Goal: Task Accomplishment & Management: Manage account settings

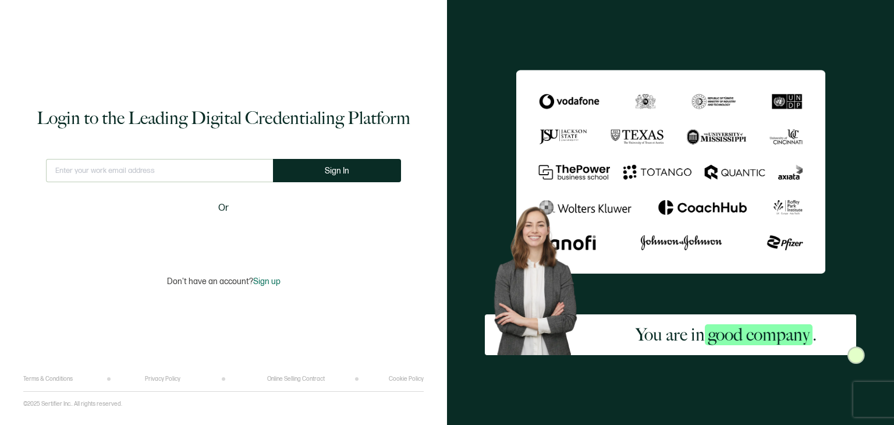
click at [148, 165] on input "text" at bounding box center [159, 170] width 227 height 23
type input "[EMAIL_ADDRESS][DOMAIN_NAME]"
click at [335, 171] on span "Sign In" at bounding box center [337, 171] width 24 height 9
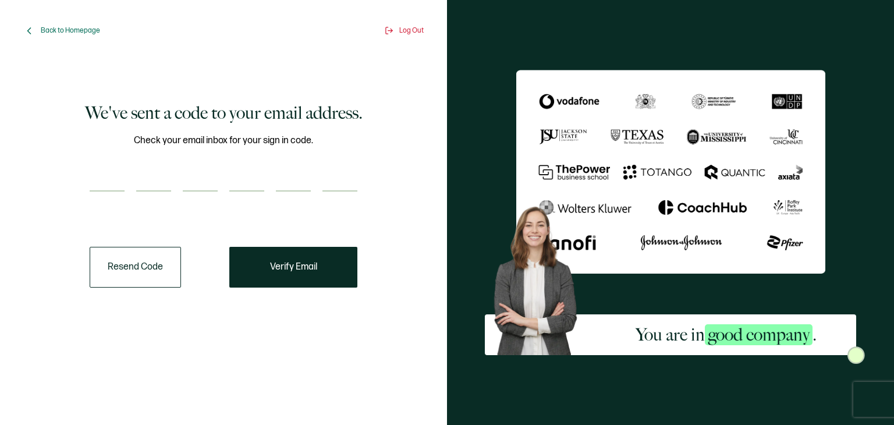
click at [119, 173] on input "number" at bounding box center [107, 179] width 35 height 23
type input "6"
type input "2"
type input "7"
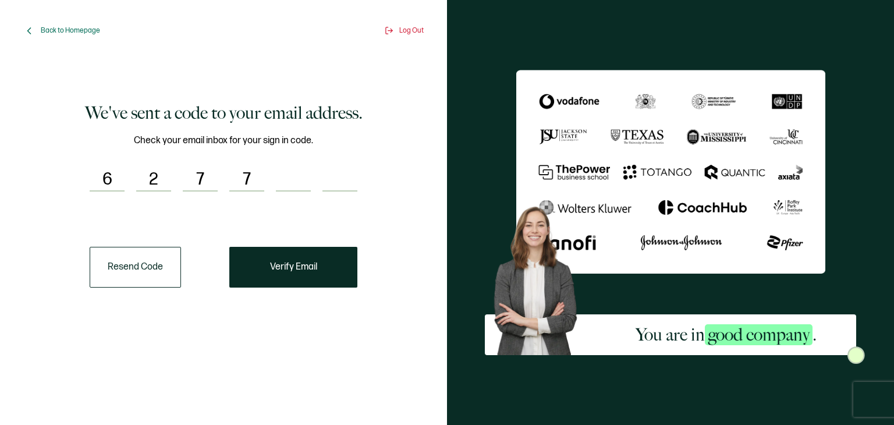
type input "7"
type input "0"
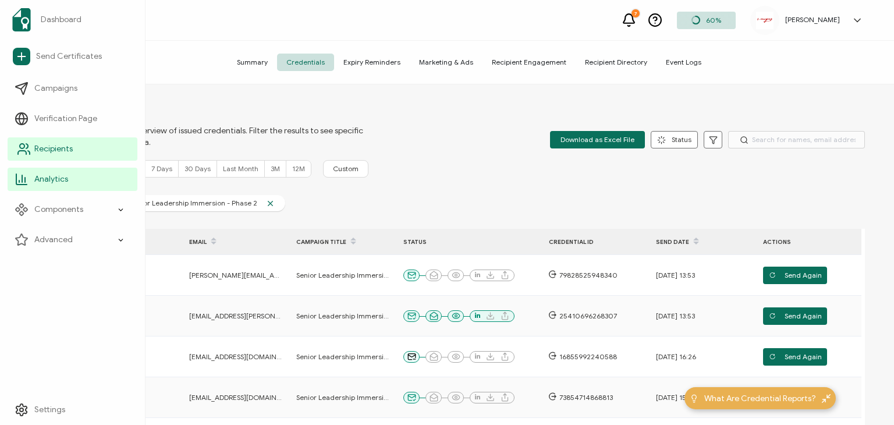
click at [26, 147] on icon at bounding box center [27, 146] width 2 height 5
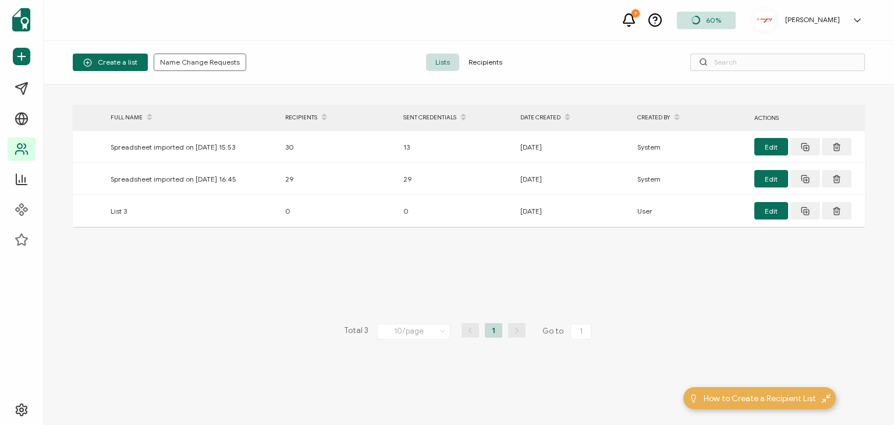
click at [479, 60] on span "Recipients" at bounding box center [485, 62] width 52 height 17
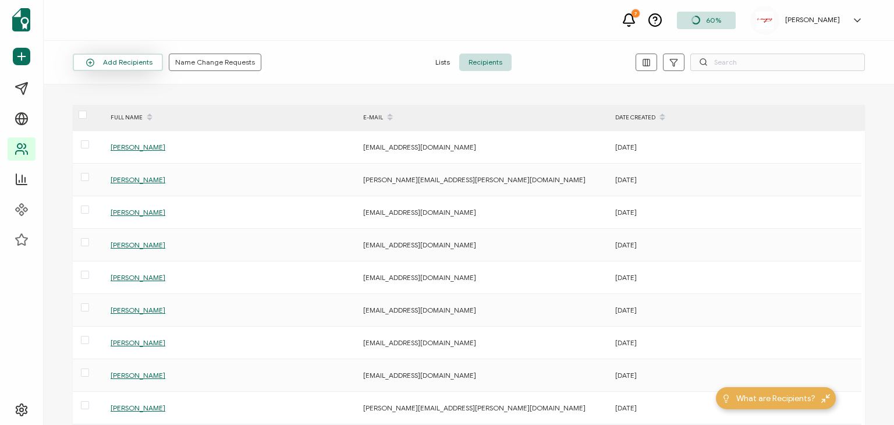
click at [103, 58] on button "Add Recipients" at bounding box center [118, 62] width 90 height 17
click at [141, 116] on span "Add a Single Recipient" at bounding box center [133, 112] width 73 height 9
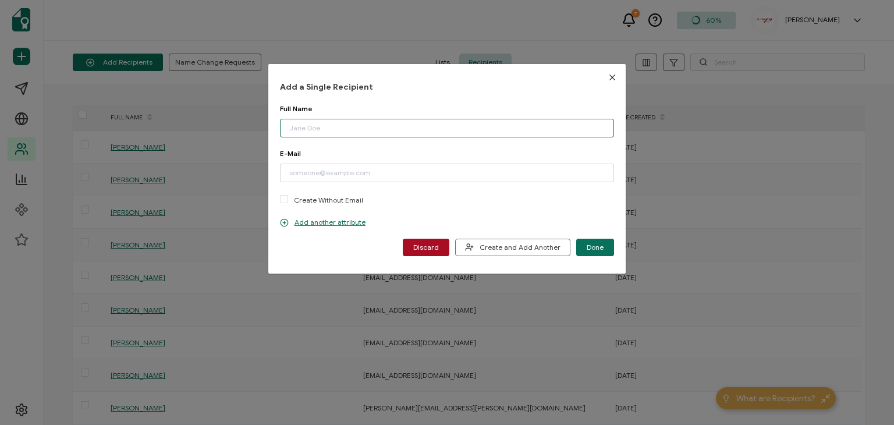
click at [354, 126] on input "dialog" at bounding box center [447, 128] width 334 height 19
type input "[PERSON_NAME]"
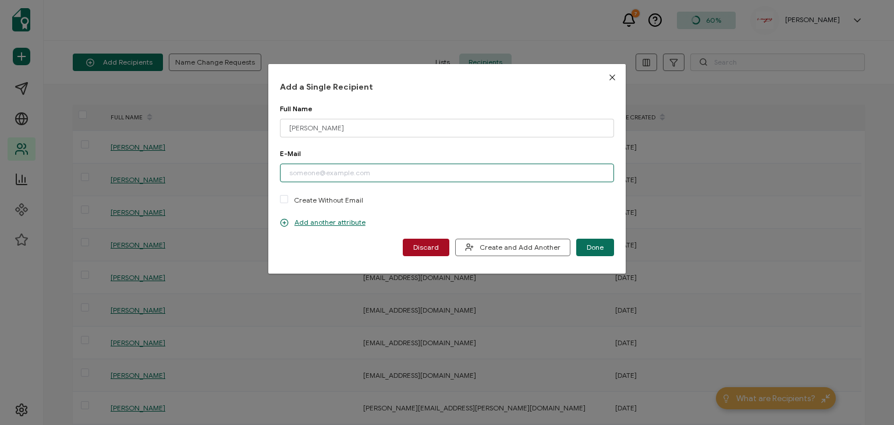
click at [376, 172] on input "dialog" at bounding box center [447, 173] width 334 height 19
paste input "[EMAIL_ADDRESS][DOMAIN_NAME]"
type input "[EMAIL_ADDRESS][DOMAIN_NAME]"
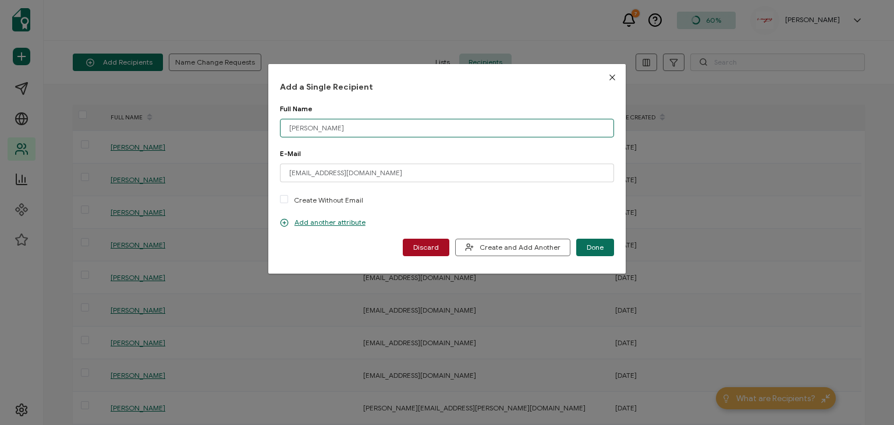
click at [311, 128] on input "[PERSON_NAME]" at bounding box center [447, 128] width 334 height 19
type input "[PERSON_NAME]"
click at [510, 242] on button "Create and Add Another" at bounding box center [512, 247] width 115 height 17
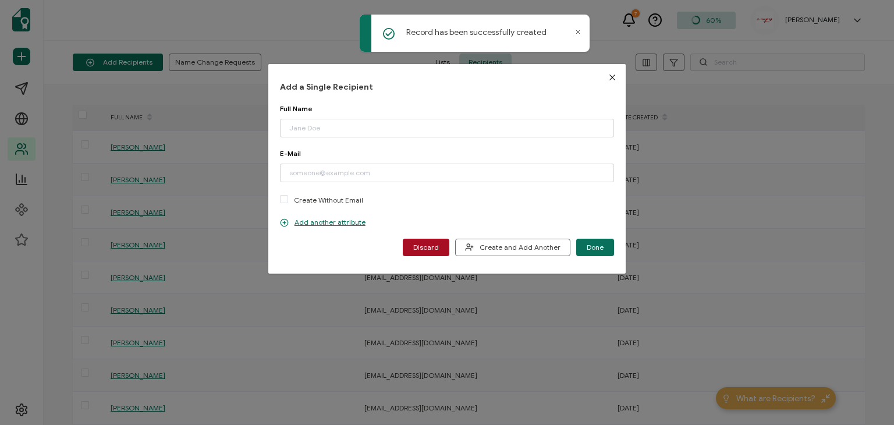
click at [346, 118] on div "Full Name Please enter a valid name." at bounding box center [447, 120] width 334 height 33
click at [345, 119] on input "dialog" at bounding box center [447, 128] width 334 height 19
type input "Davey Griffith"
click at [326, 170] on input "dialog" at bounding box center [447, 173] width 334 height 19
paste input "griffithd@mvfcu.coop"
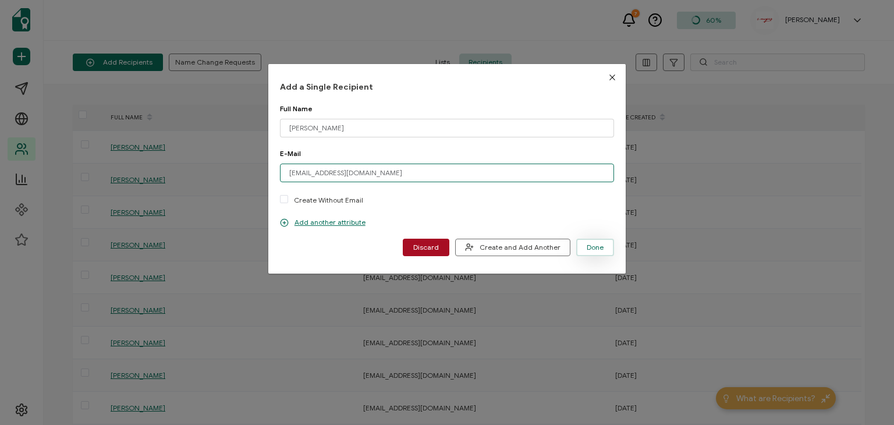
type input "griffithd@mvfcu.coop"
click at [587, 246] on span "Done" at bounding box center [595, 247] width 17 height 7
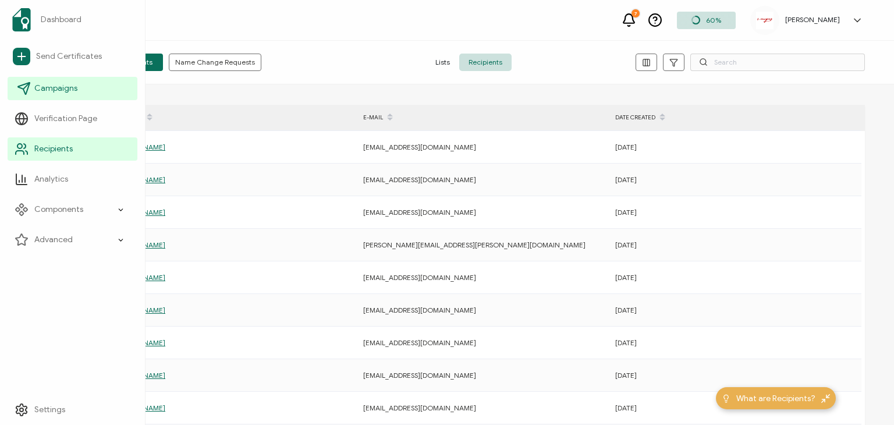
click at [49, 84] on span "Campaigns" at bounding box center [55, 89] width 43 height 12
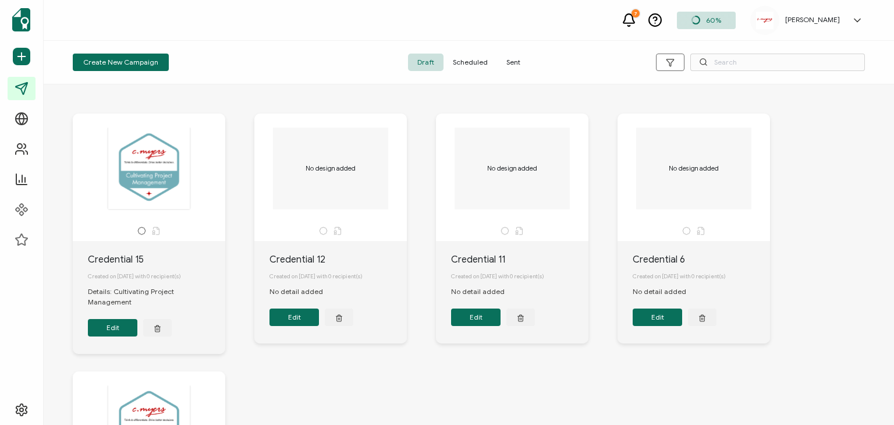
click at [523, 58] on span "Sent" at bounding box center [513, 62] width 33 height 17
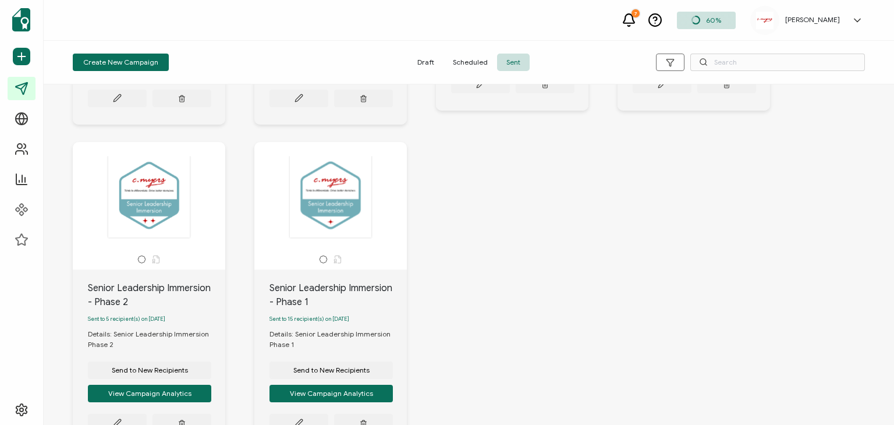
scroll to position [699, 0]
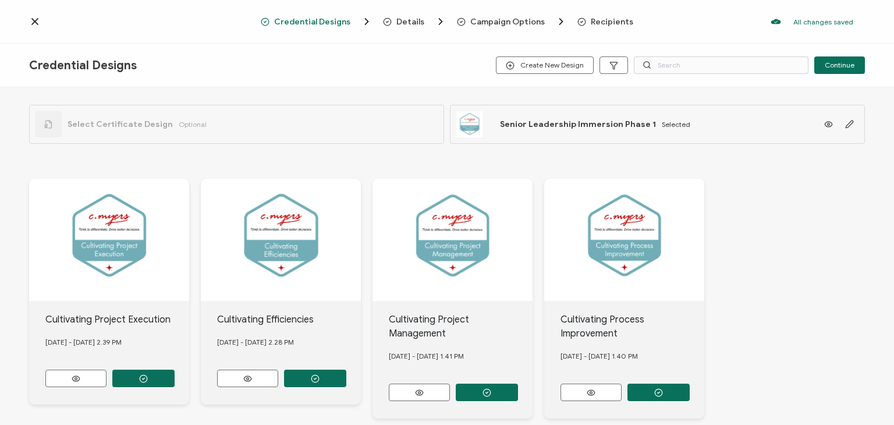
click at [601, 17] on span "Recipients" at bounding box center [612, 21] width 43 height 9
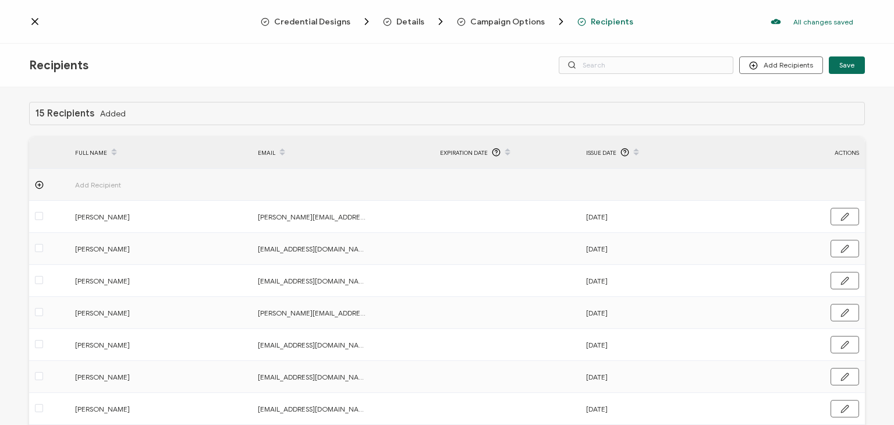
click at [38, 20] on icon at bounding box center [35, 22] width 12 height 12
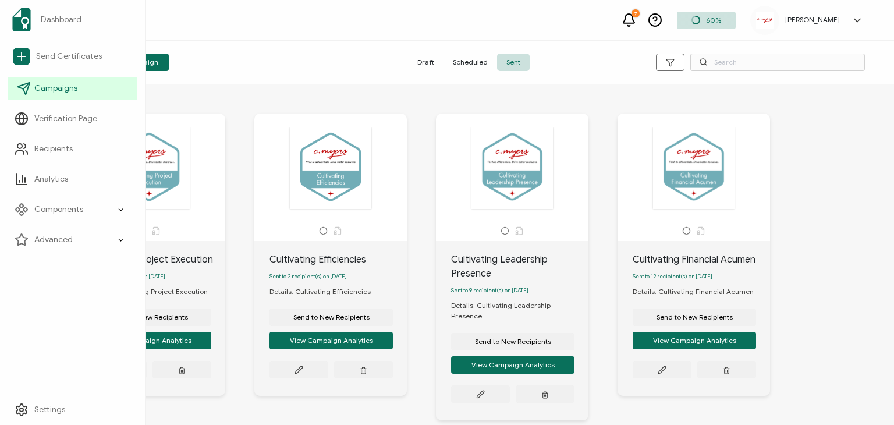
click at [64, 89] on span "Campaigns" at bounding box center [55, 89] width 43 height 12
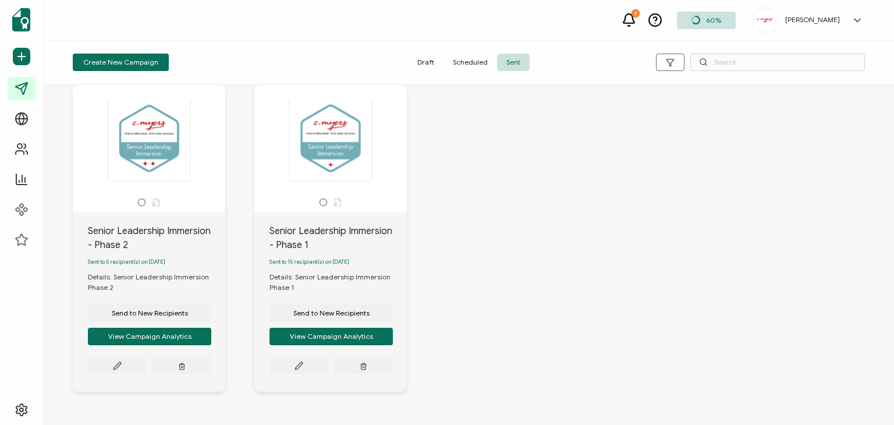
scroll to position [699, 0]
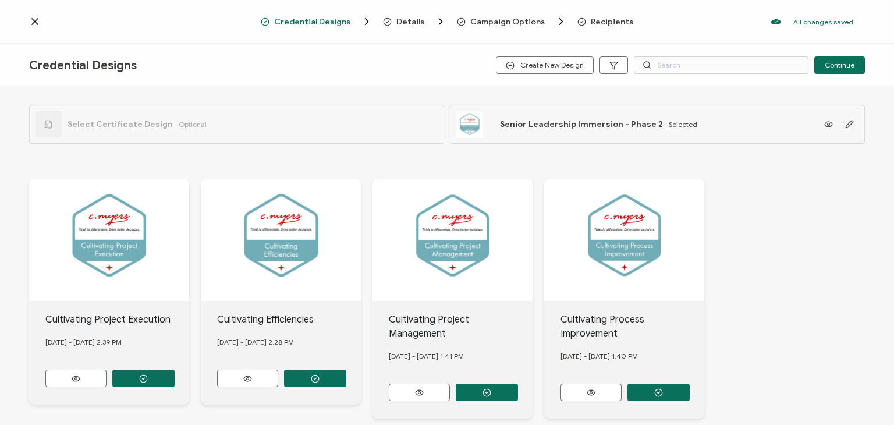
click at [633, 15] on div "All changes saved We save your content automatically as you keep working. Chang…" at bounding box center [749, 21] width 232 height 23
click at [601, 22] on span "Recipients" at bounding box center [612, 21] width 43 height 9
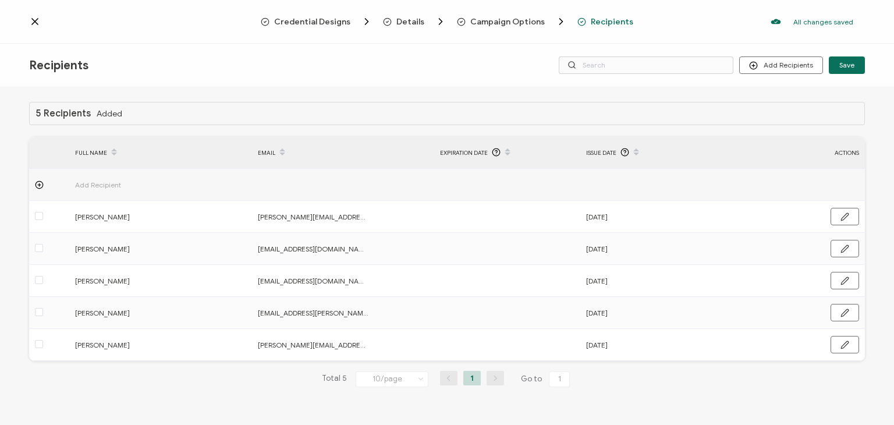
click at [38, 18] on icon at bounding box center [35, 22] width 12 height 12
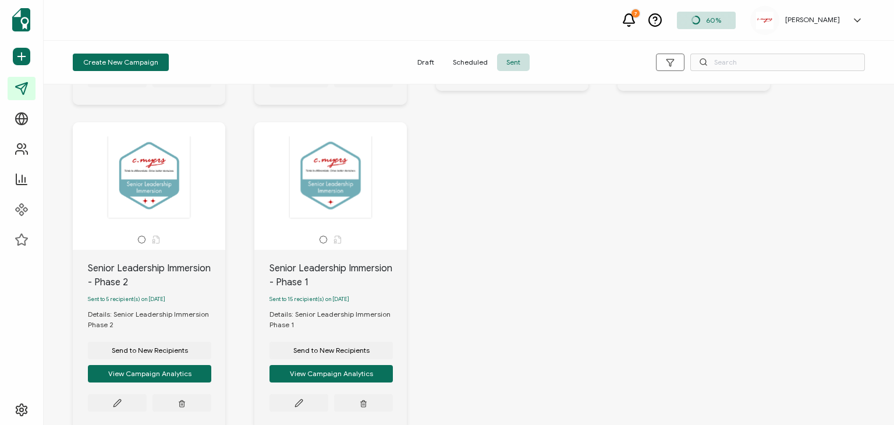
scroll to position [716, 0]
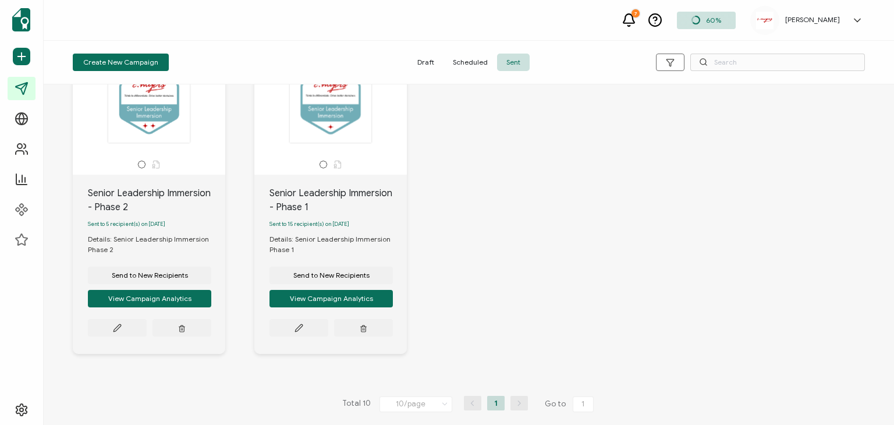
click at [322, 201] on div "Senior Leadership Immersion - Phase 1" at bounding box center [338, 200] width 137 height 28
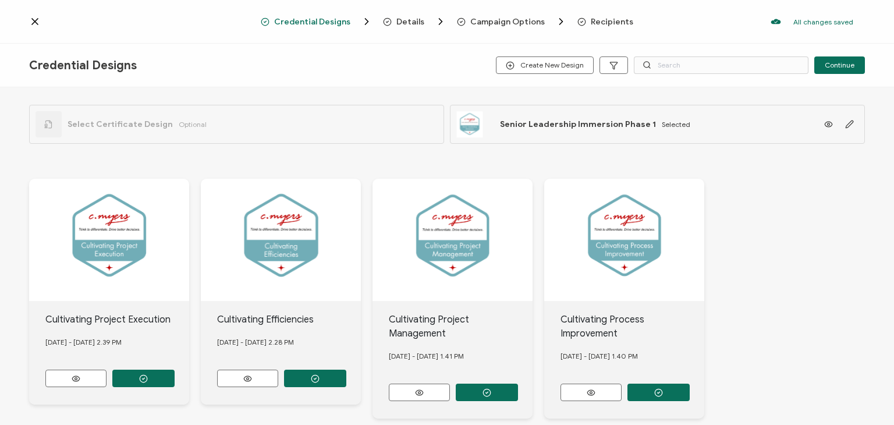
click at [605, 20] on span "Recipients" at bounding box center [612, 21] width 43 height 9
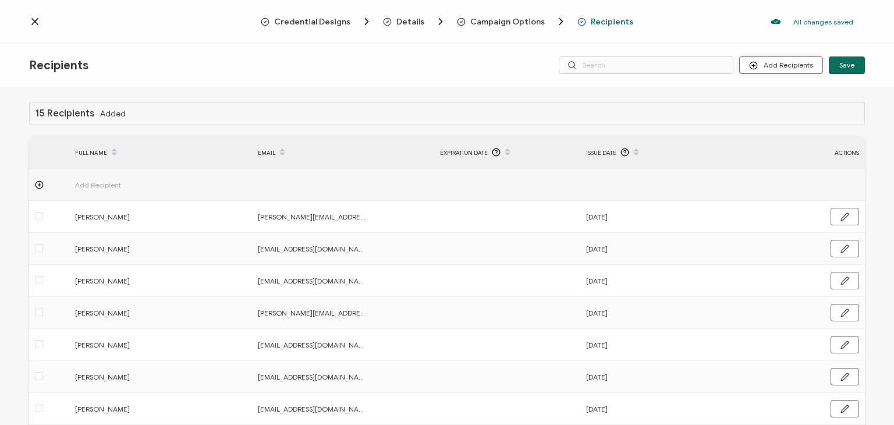
click at [788, 64] on button "Add Recipients" at bounding box center [781, 64] width 84 height 17
click at [784, 72] on button "Add Recipients" at bounding box center [781, 64] width 84 height 17
click at [768, 121] on li "Import From Recipients" at bounding box center [797, 116] width 109 height 19
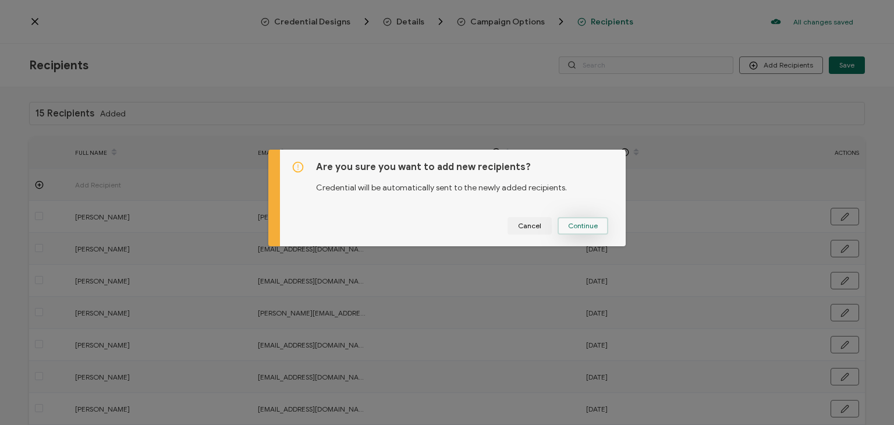
click at [568, 221] on button "Continue" at bounding box center [583, 225] width 51 height 17
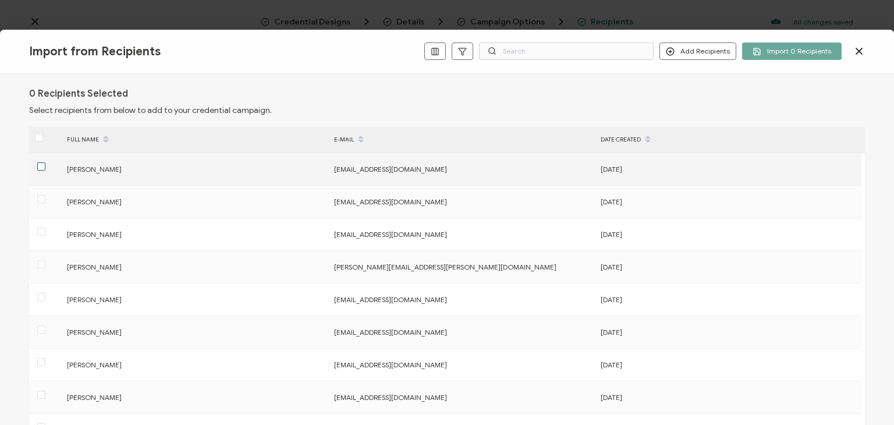
click at [37, 165] on span at bounding box center [41, 166] width 8 height 8
click at [45, 162] on input "checkbox" at bounding box center [45, 162] width 0 height 0
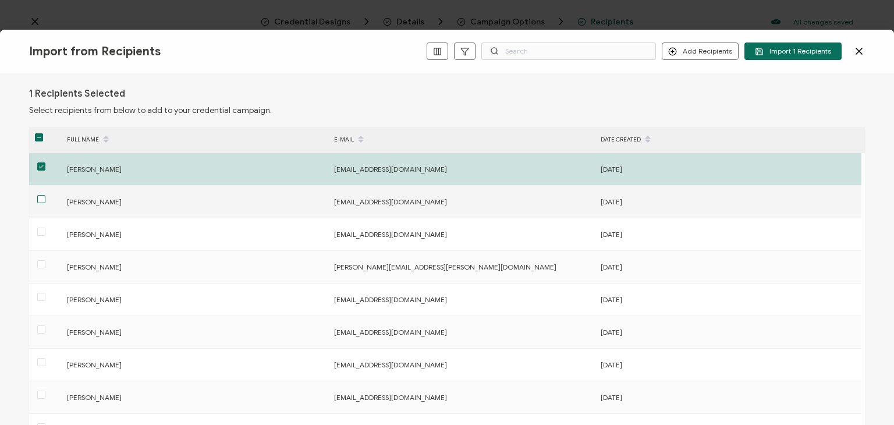
click at [40, 199] on span at bounding box center [41, 199] width 8 height 8
click at [45, 195] on input "checkbox" at bounding box center [45, 195] width 0 height 0
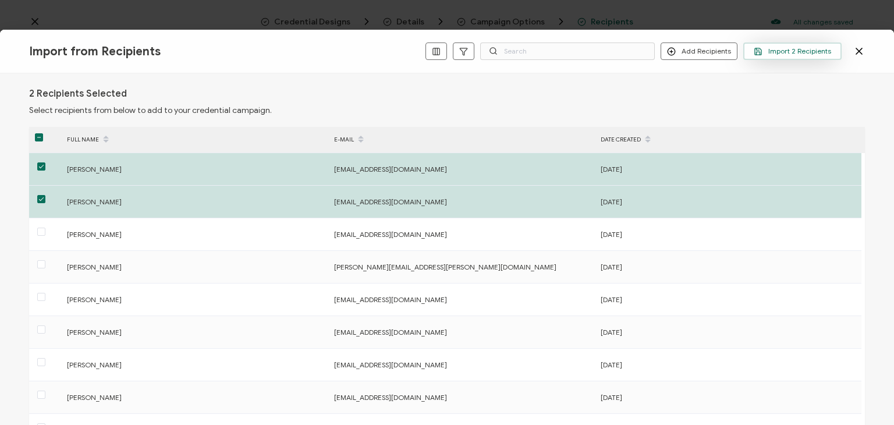
click at [802, 48] on span "Import 2 Recipients" at bounding box center [792, 51] width 77 height 9
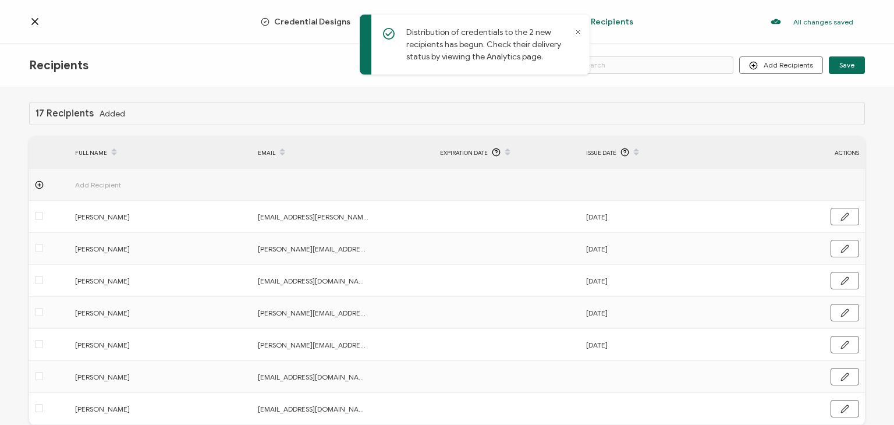
click at [33, 15] on div "Credential Designs Details Campaign Options Recipients All changes saved We sav…" at bounding box center [447, 22] width 894 height 44
click at [34, 24] on icon at bounding box center [35, 22] width 12 height 12
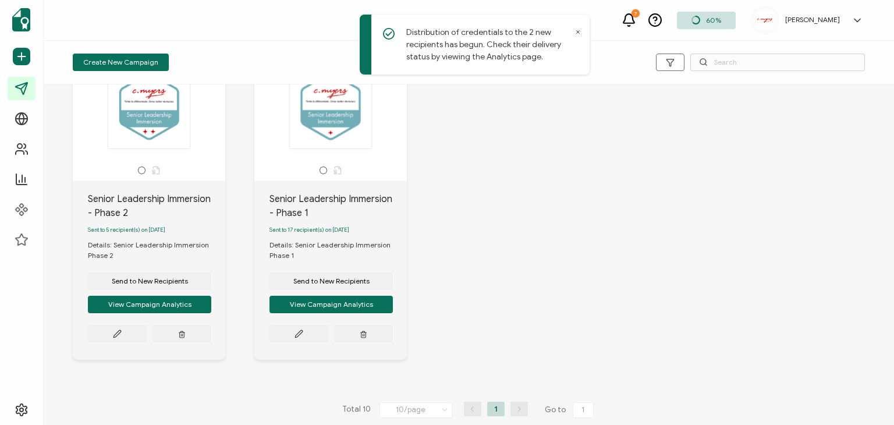
scroll to position [716, 0]
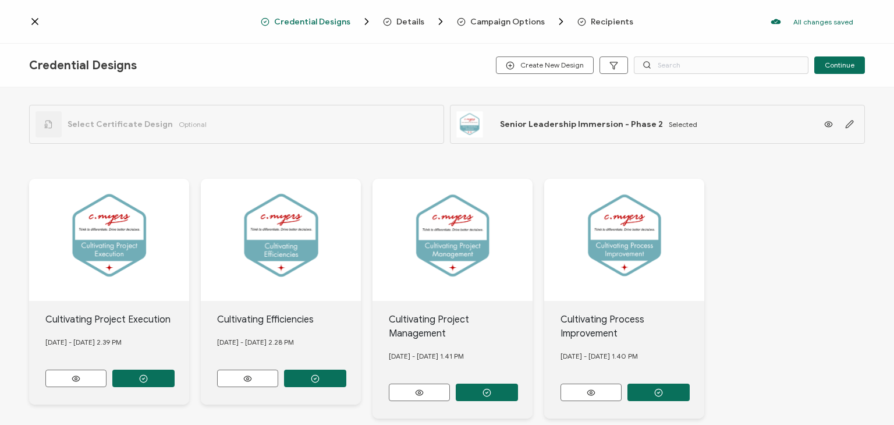
click at [619, 22] on span "Recipients" at bounding box center [612, 21] width 43 height 9
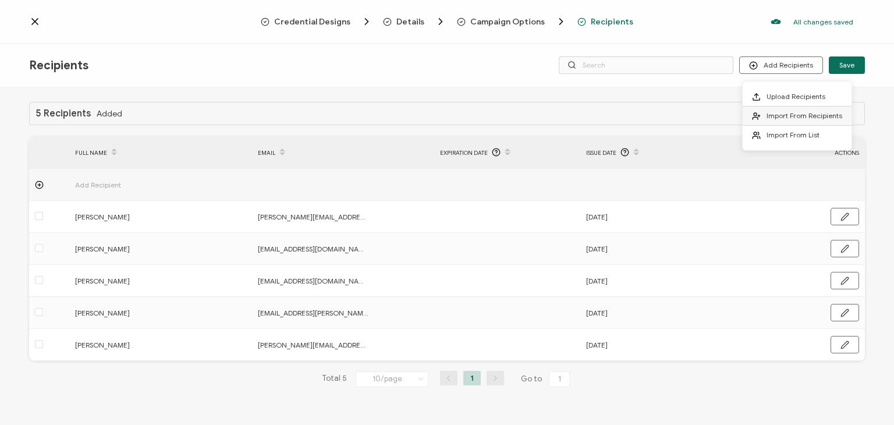
click at [771, 115] on span "Import From Recipients" at bounding box center [805, 115] width 76 height 9
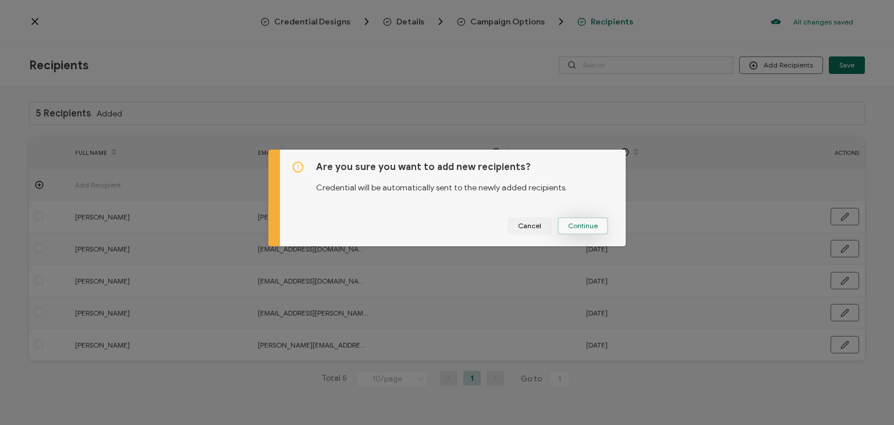
click at [582, 225] on span "Continue" at bounding box center [583, 225] width 30 height 7
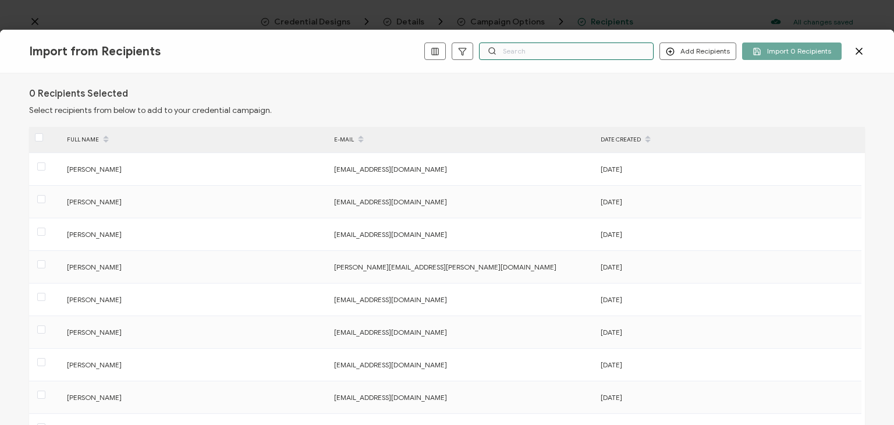
drag, startPoint x: 610, startPoint y: 54, endPoint x: 617, endPoint y: 45, distance: 10.8
click at [612, 51] on input "text" at bounding box center [566, 51] width 175 height 17
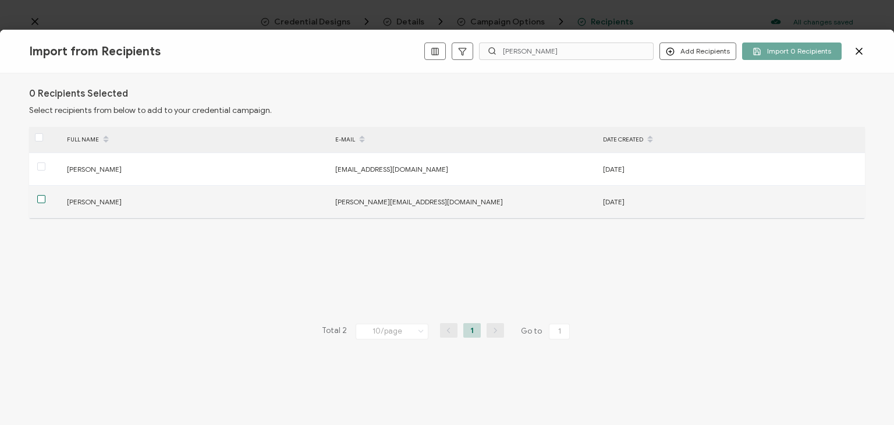
click at [38, 201] on span at bounding box center [41, 199] width 8 height 8
click at [45, 195] on input "checkbox" at bounding box center [45, 195] width 0 height 0
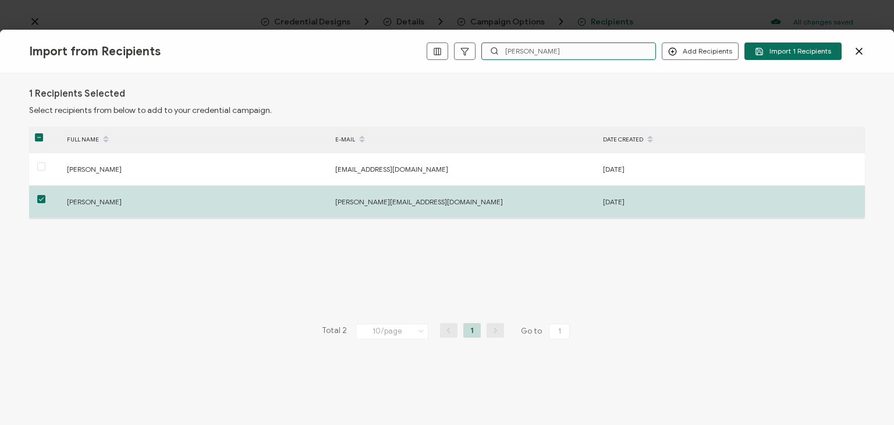
drag, startPoint x: 545, startPoint y: 47, endPoint x: 452, endPoint y: 39, distance: 93.5
click at [452, 39] on div "Import from Recipients Add Recipients Add a Single Recipient Import 1 Recipient…" at bounding box center [447, 52] width 894 height 44
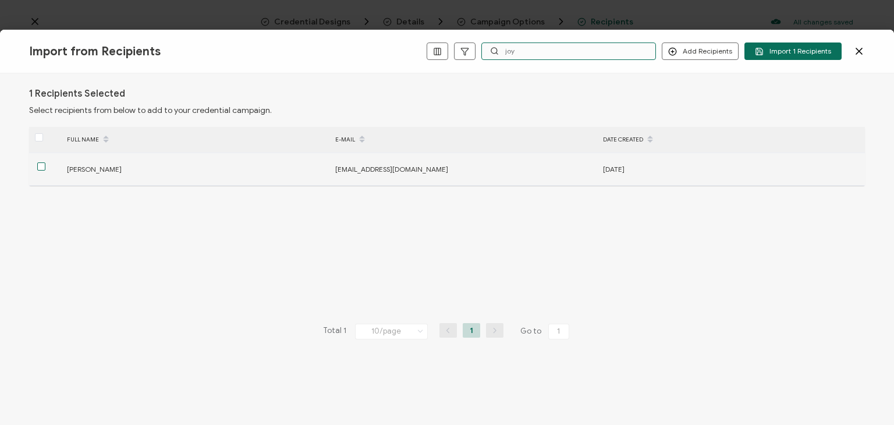
type input "joy"
click at [40, 166] on span at bounding box center [41, 166] width 8 height 8
click at [45, 162] on input "checkbox" at bounding box center [45, 162] width 0 height 0
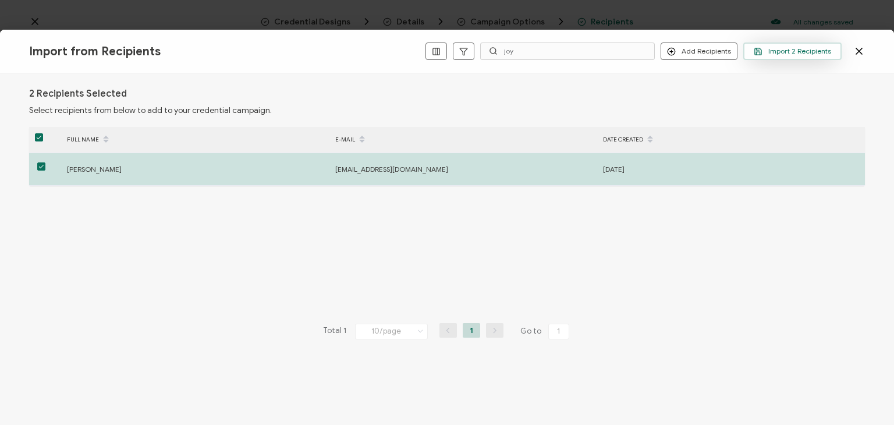
click at [785, 49] on span "Import 2 Recipients" at bounding box center [792, 51] width 77 height 9
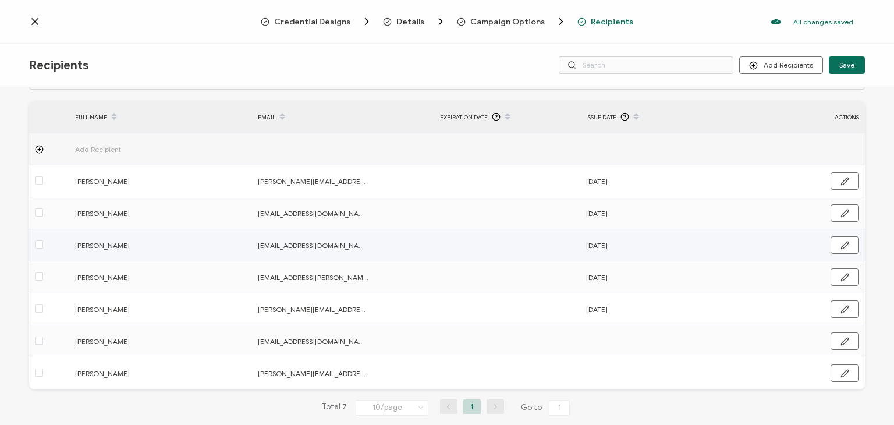
scroll to position [54, 0]
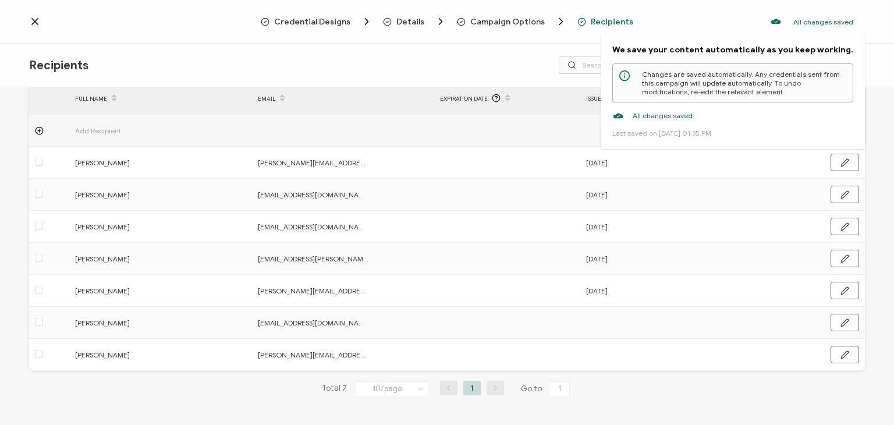
click at [781, 24] on icon at bounding box center [776, 22] width 12 height 6
click at [675, 116] on p "All changes saved" at bounding box center [663, 115] width 60 height 9
click at [834, 19] on p "All changes saved" at bounding box center [824, 21] width 60 height 9
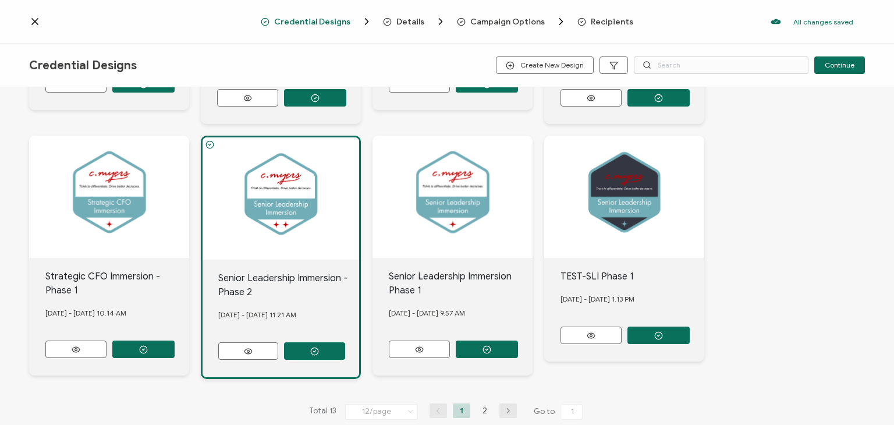
scroll to position [561, 0]
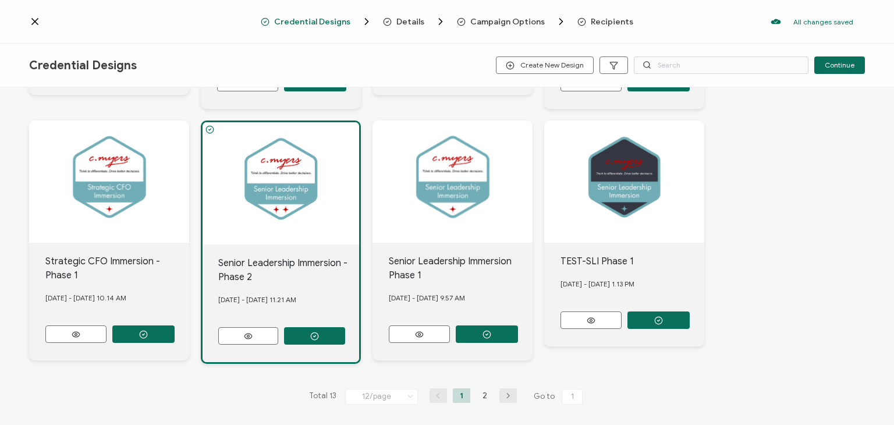
click at [279, 266] on div "Senior Leadership Immersion - Phase 2" at bounding box center [288, 270] width 141 height 28
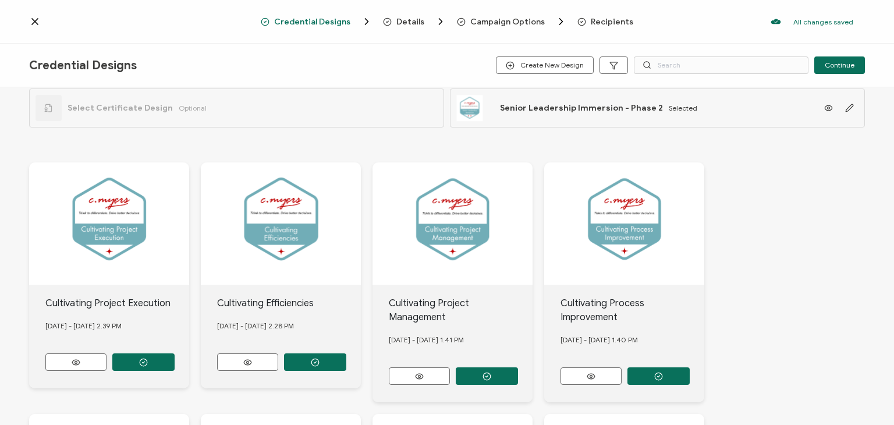
scroll to position [0, 0]
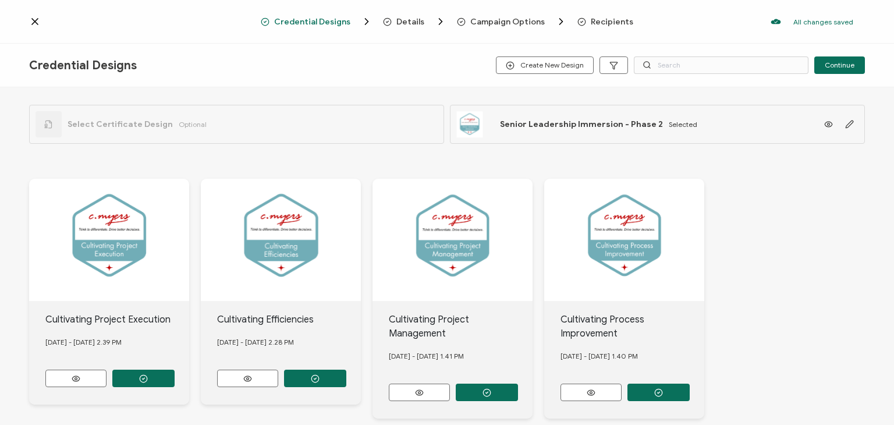
click at [591, 24] on span "Recipients" at bounding box center [612, 21] width 43 height 9
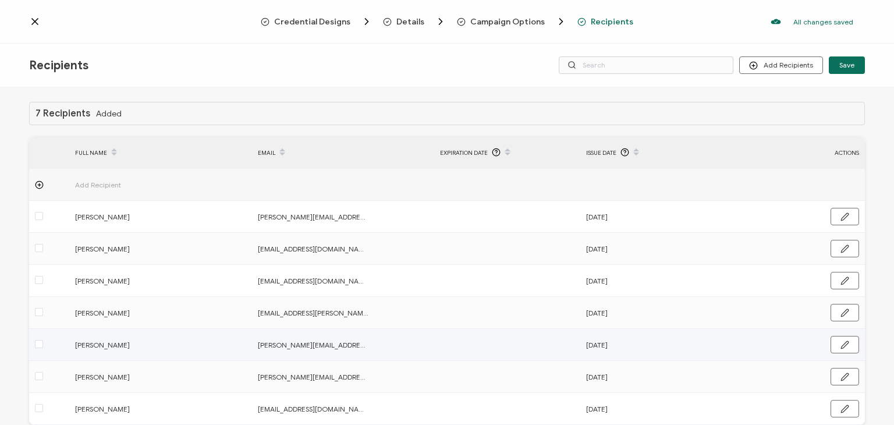
scroll to position [54, 0]
